Goal: Task Accomplishment & Management: Use online tool/utility

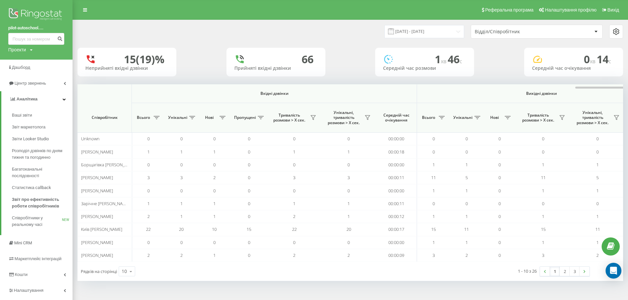
scroll to position [0, 297]
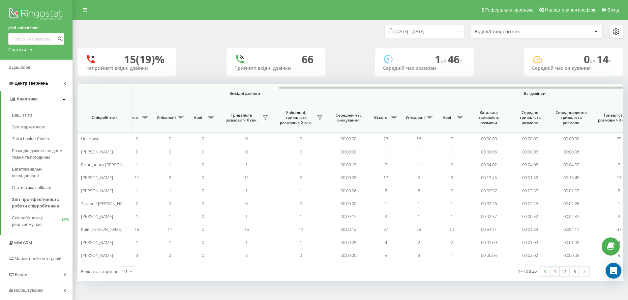
click at [53, 85] on link "Центр звернень" at bounding box center [36, 83] width 73 height 16
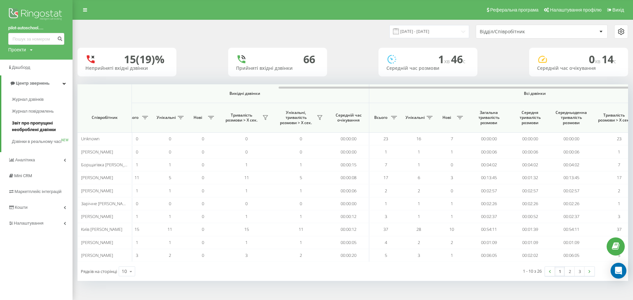
click at [45, 128] on span "Звіт про пропущені необроблені дзвінки" at bounding box center [40, 126] width 57 height 13
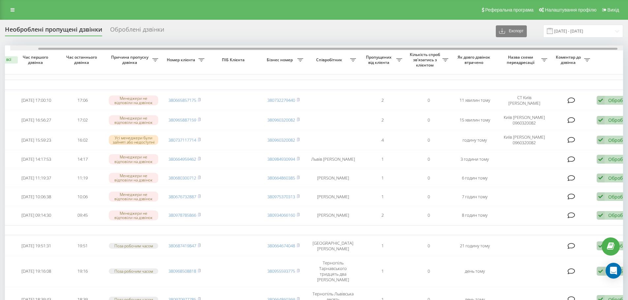
scroll to position [0, 41]
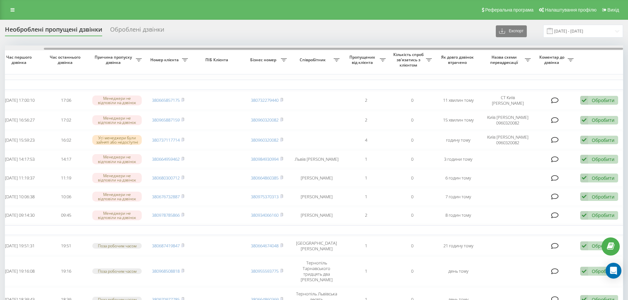
drag, startPoint x: 423, startPoint y: 49, endPoint x: 571, endPoint y: 56, distance: 148.8
click at [573, 50] on div at bounding box center [314, 47] width 618 height 5
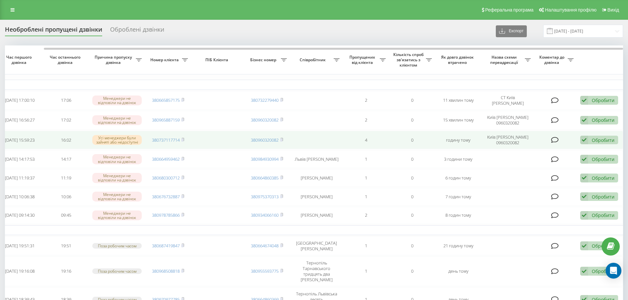
click at [606, 138] on div "Обробити" at bounding box center [603, 140] width 23 height 6
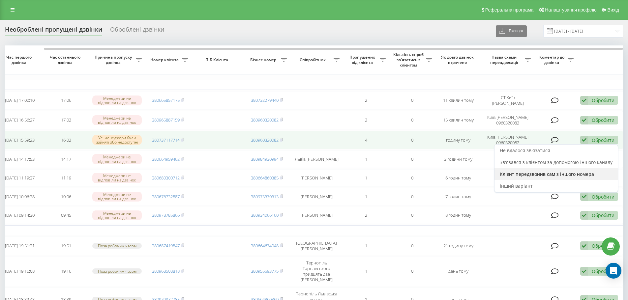
click at [554, 177] on div "Клієнт передзвонив сам з іншого номера" at bounding box center [555, 174] width 123 height 12
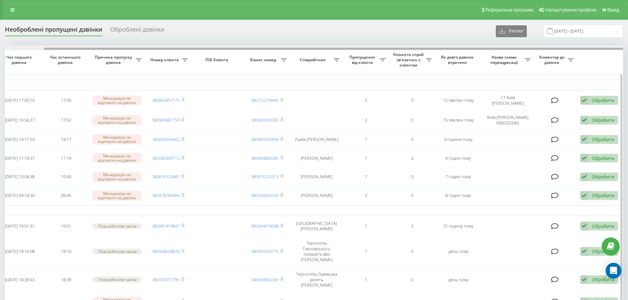
drag, startPoint x: 467, startPoint y: 49, endPoint x: 587, endPoint y: 57, distance: 120.3
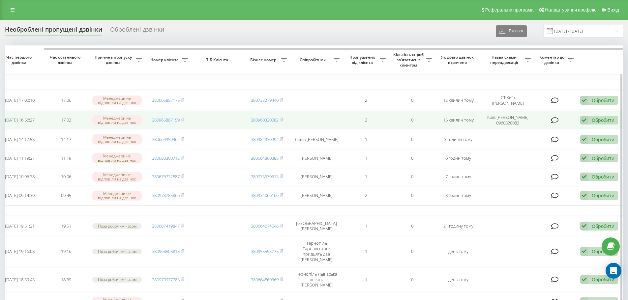
click at [595, 120] on div "Обробити" at bounding box center [603, 120] width 23 height 6
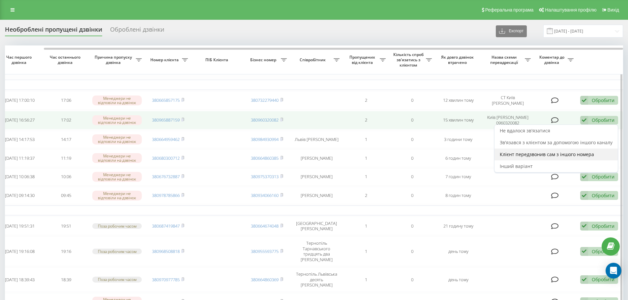
click at [559, 156] on span "Клієнт передзвонив сам з іншого номера" at bounding box center [547, 154] width 94 height 6
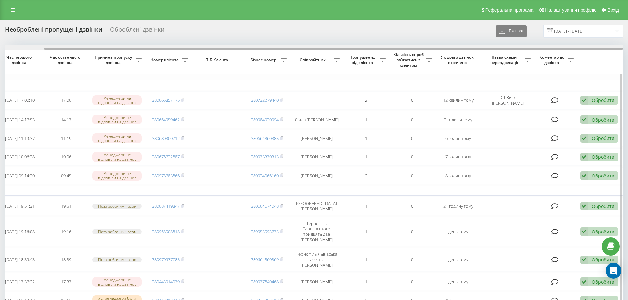
drag, startPoint x: 358, startPoint y: 48, endPoint x: 527, endPoint y: 60, distance: 169.8
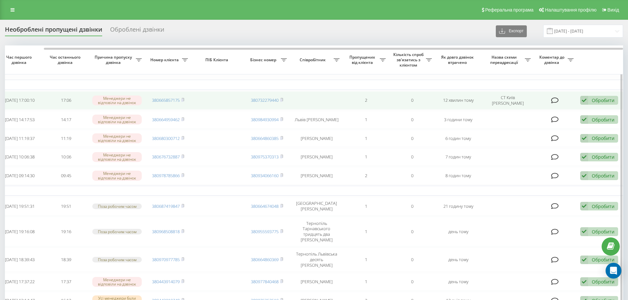
click at [605, 100] on div "Обробити" at bounding box center [603, 100] width 23 height 6
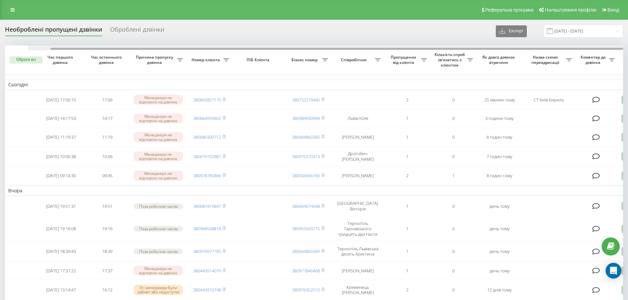
scroll to position [0, 41]
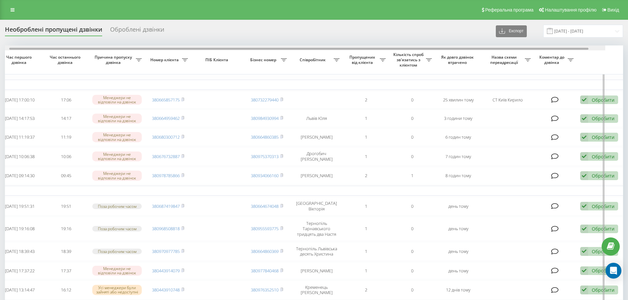
drag, startPoint x: 502, startPoint y: 48, endPoint x: 573, endPoint y: 62, distance: 72.5
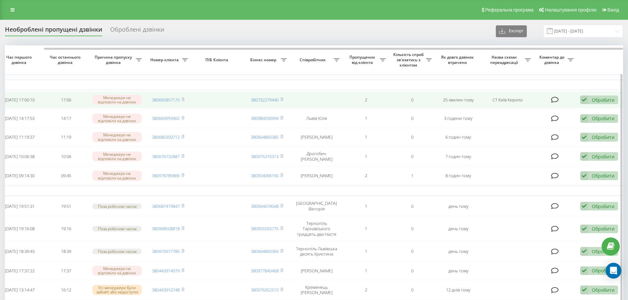
click at [601, 101] on div "Обробити" at bounding box center [603, 100] width 23 height 6
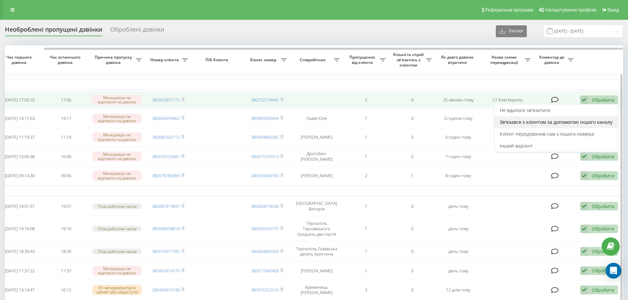
click at [566, 122] on span "Зв'язався з клієнтом за допомогою іншого каналу" at bounding box center [556, 122] width 113 height 6
